Goal: Task Accomplishment & Management: Use online tool/utility

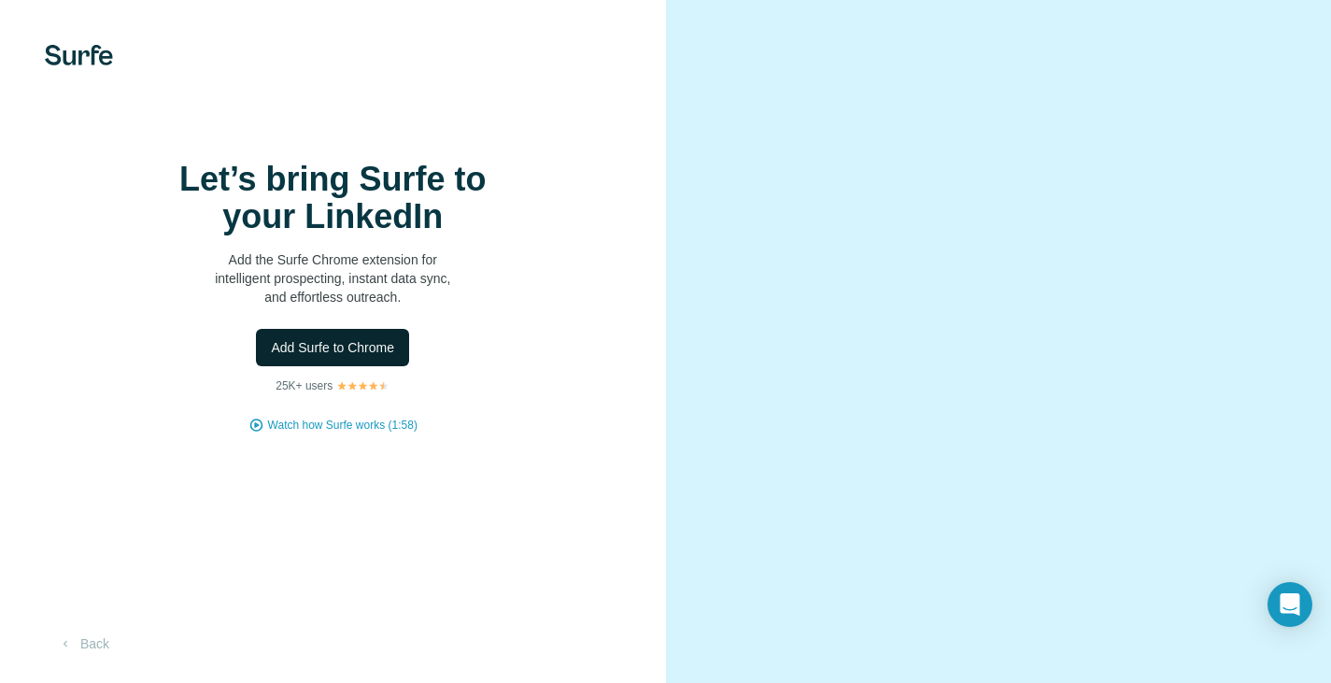
click at [353, 357] on span "Add Surfe to Chrome" at bounding box center [332, 347] width 123 height 19
